Goal: Obtain resource: Obtain resource

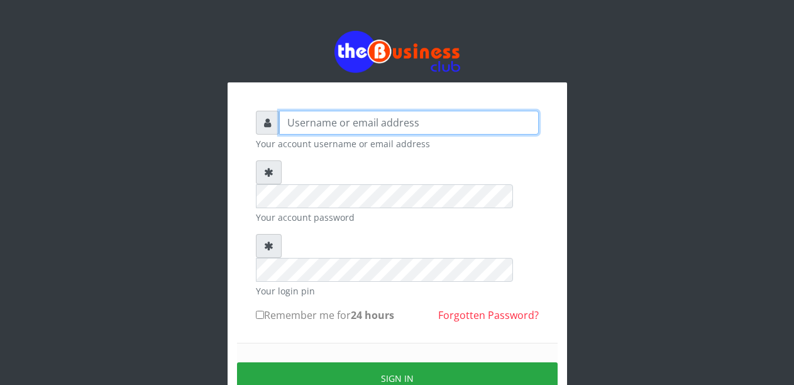
click at [332, 128] on input "text" at bounding box center [409, 123] width 260 height 24
type input "Malamsidi3030"
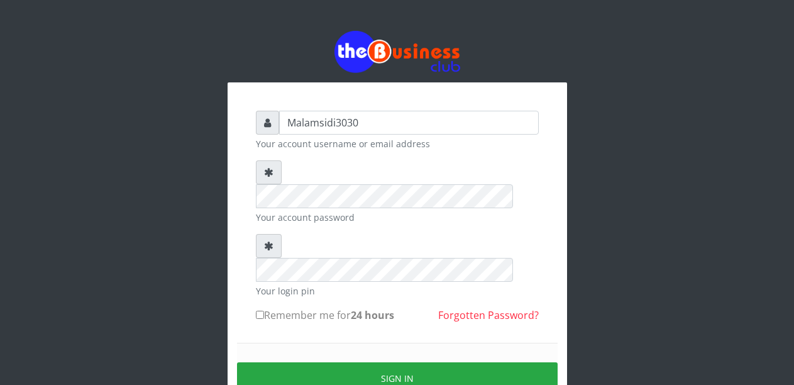
click at [328, 284] on small "Your login pin" at bounding box center [397, 290] width 283 height 13
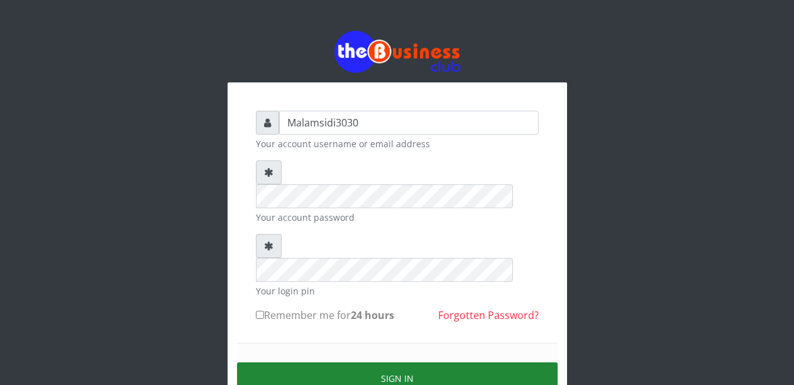
click at [368, 362] on button "Sign in" at bounding box center [397, 378] width 321 height 32
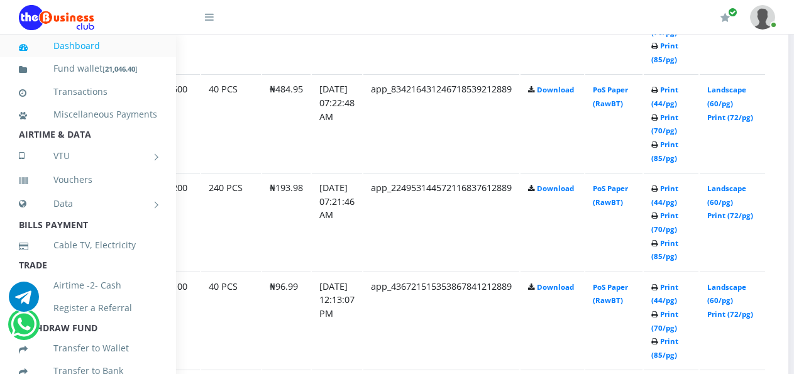
scroll to position [1017, 119]
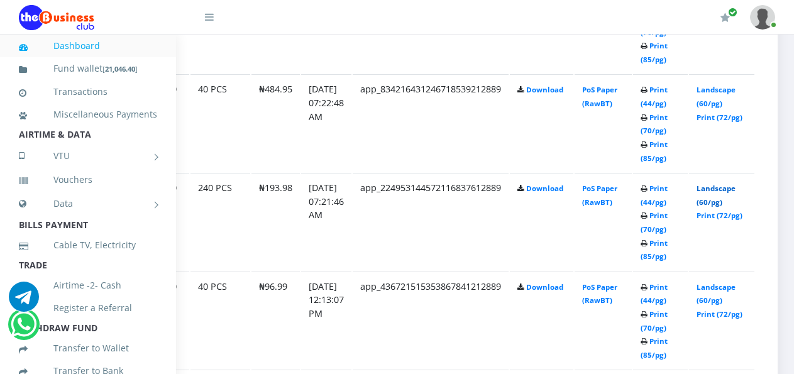
click at [721, 190] on link "Landscape (60/pg)" at bounding box center [716, 195] width 39 height 23
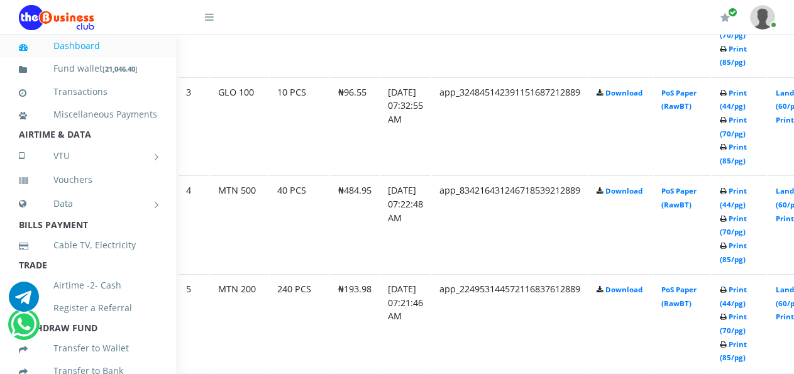
scroll to position [915, 40]
click at [747, 192] on link "Print (44/pg)" at bounding box center [733, 197] width 27 height 23
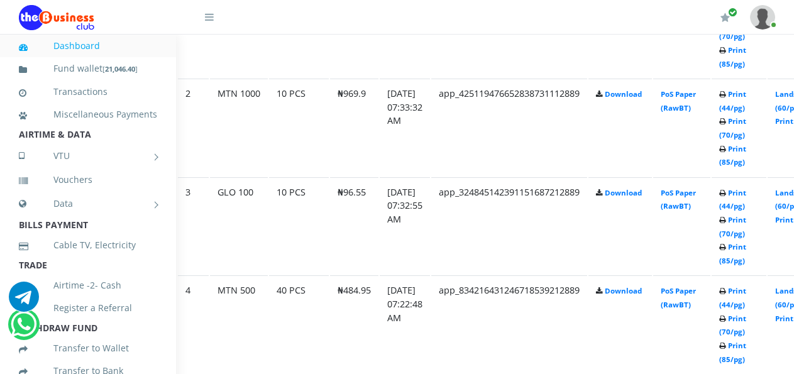
scroll to position [810, 40]
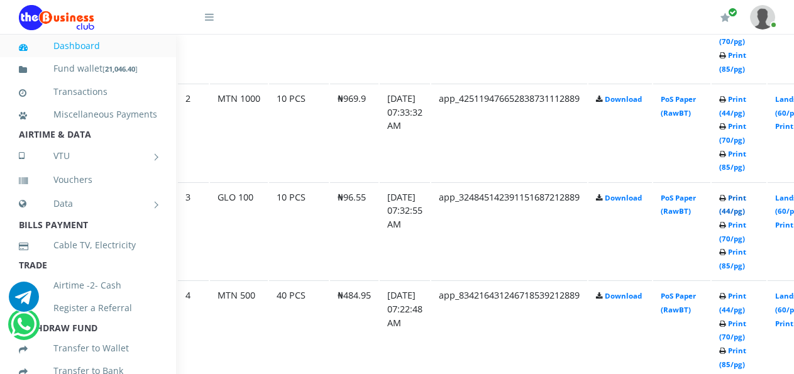
click at [744, 200] on link "Print (44/pg)" at bounding box center [733, 204] width 27 height 23
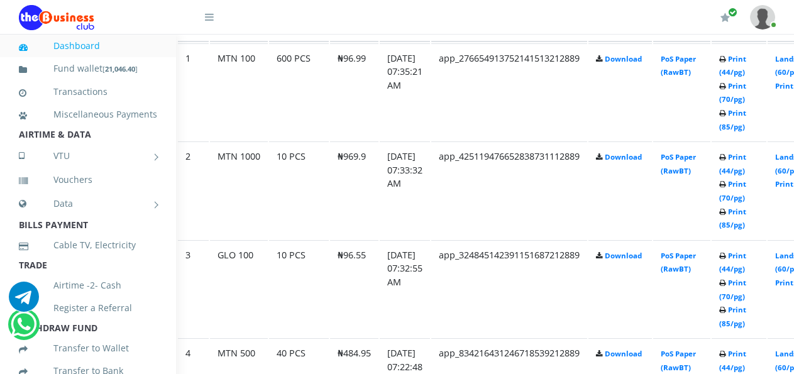
scroll to position [747, 40]
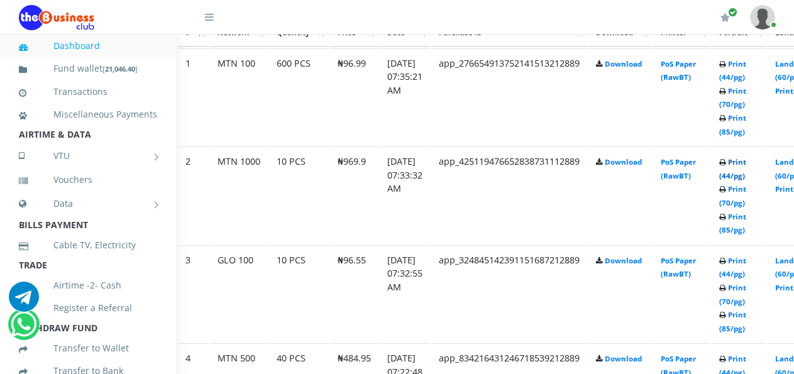
click at [744, 164] on link "Print (44/pg)" at bounding box center [733, 168] width 27 height 23
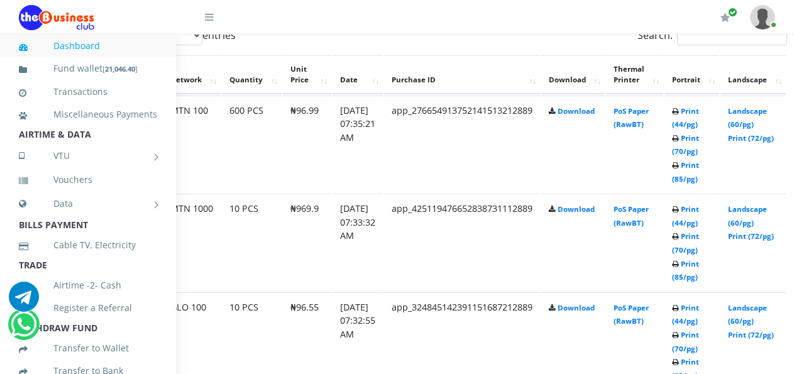
scroll to position [700, 94]
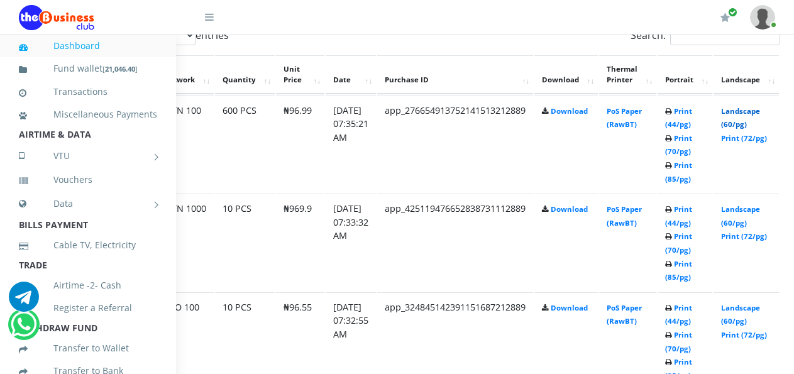
click at [749, 111] on link "Landscape (60/pg)" at bounding box center [741, 117] width 39 height 23
